Goal: Find specific page/section: Find specific page/section

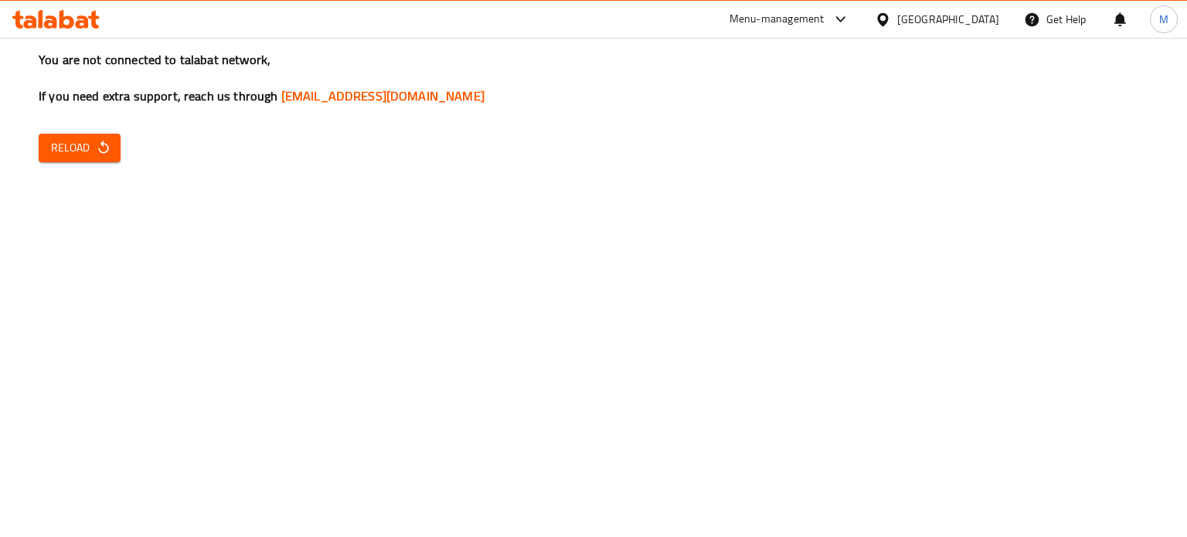
click at [94, 141] on span "Reload" at bounding box center [79, 147] width 57 height 19
click at [83, 148] on span "Reload" at bounding box center [79, 147] width 57 height 19
